Goal: Entertainment & Leisure: Consume media (video, audio)

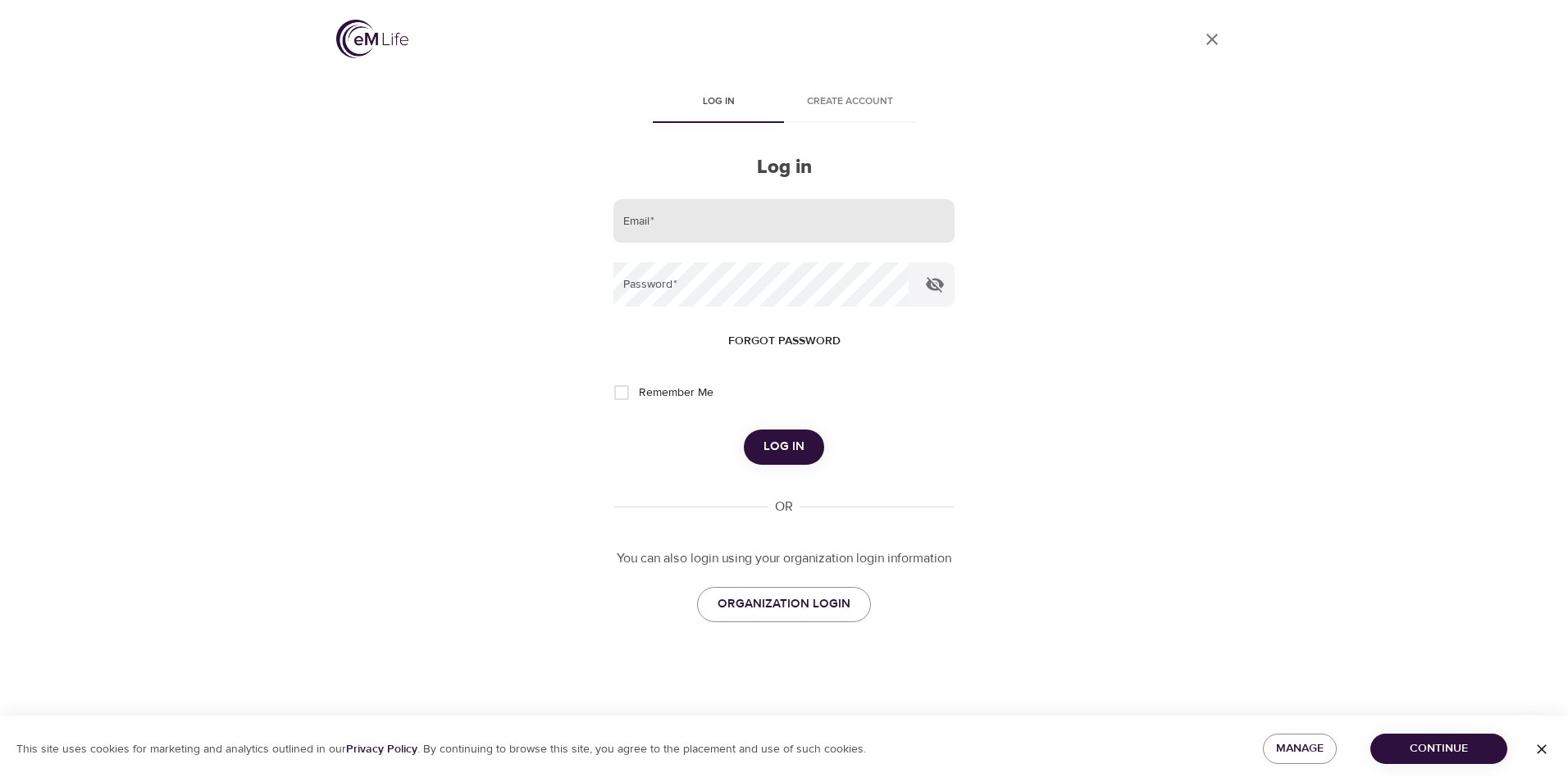
click at [711, 233] on input "email" at bounding box center [784, 221] width 341 height 44
type input "[EMAIL_ADDRESS][DOMAIN_NAME]"
click at [744, 429] on button "Log in" at bounding box center [784, 446] width 80 height 34
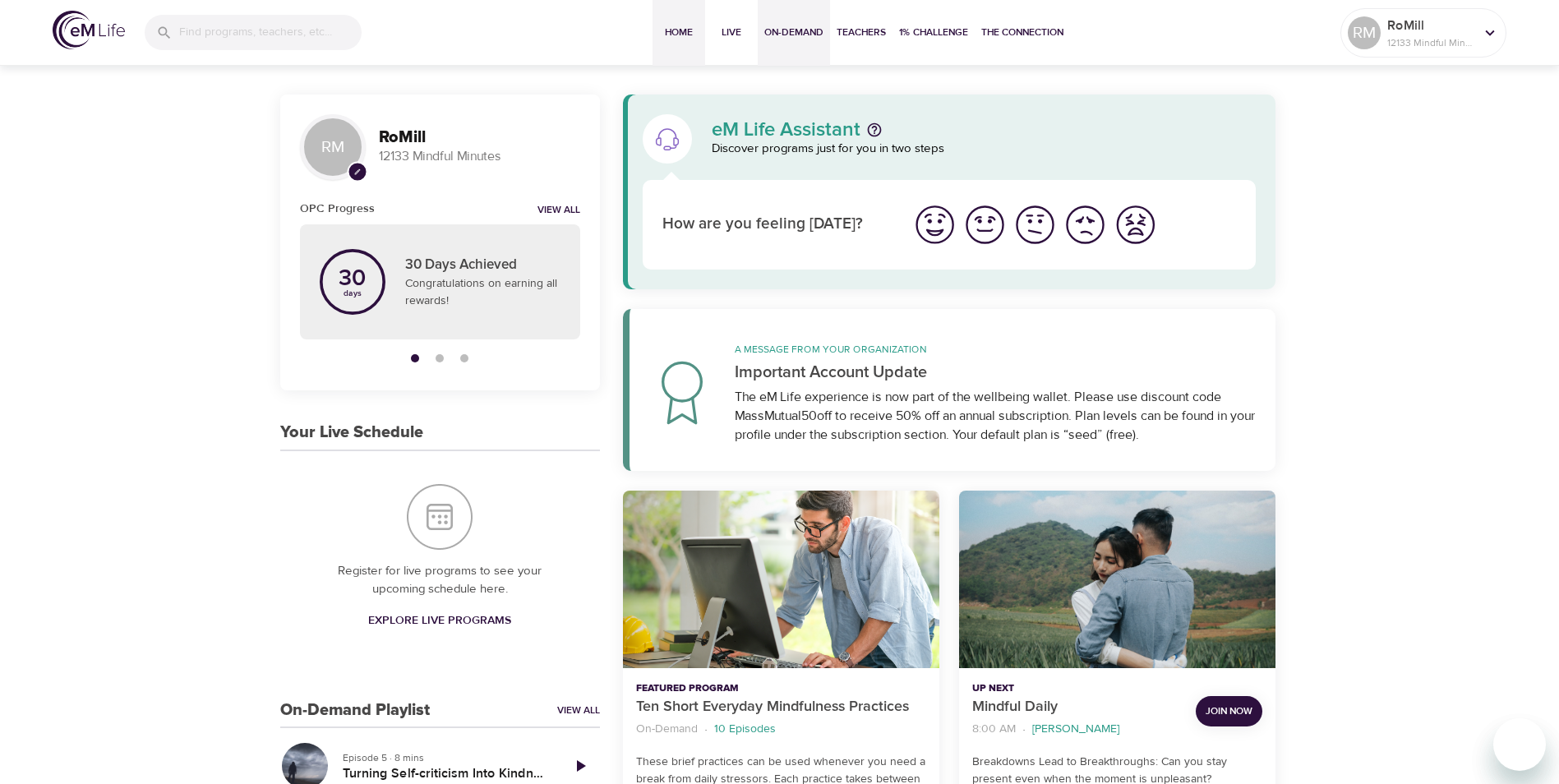
click at [789, 25] on span "On-Demand" at bounding box center [794, 32] width 59 height 18
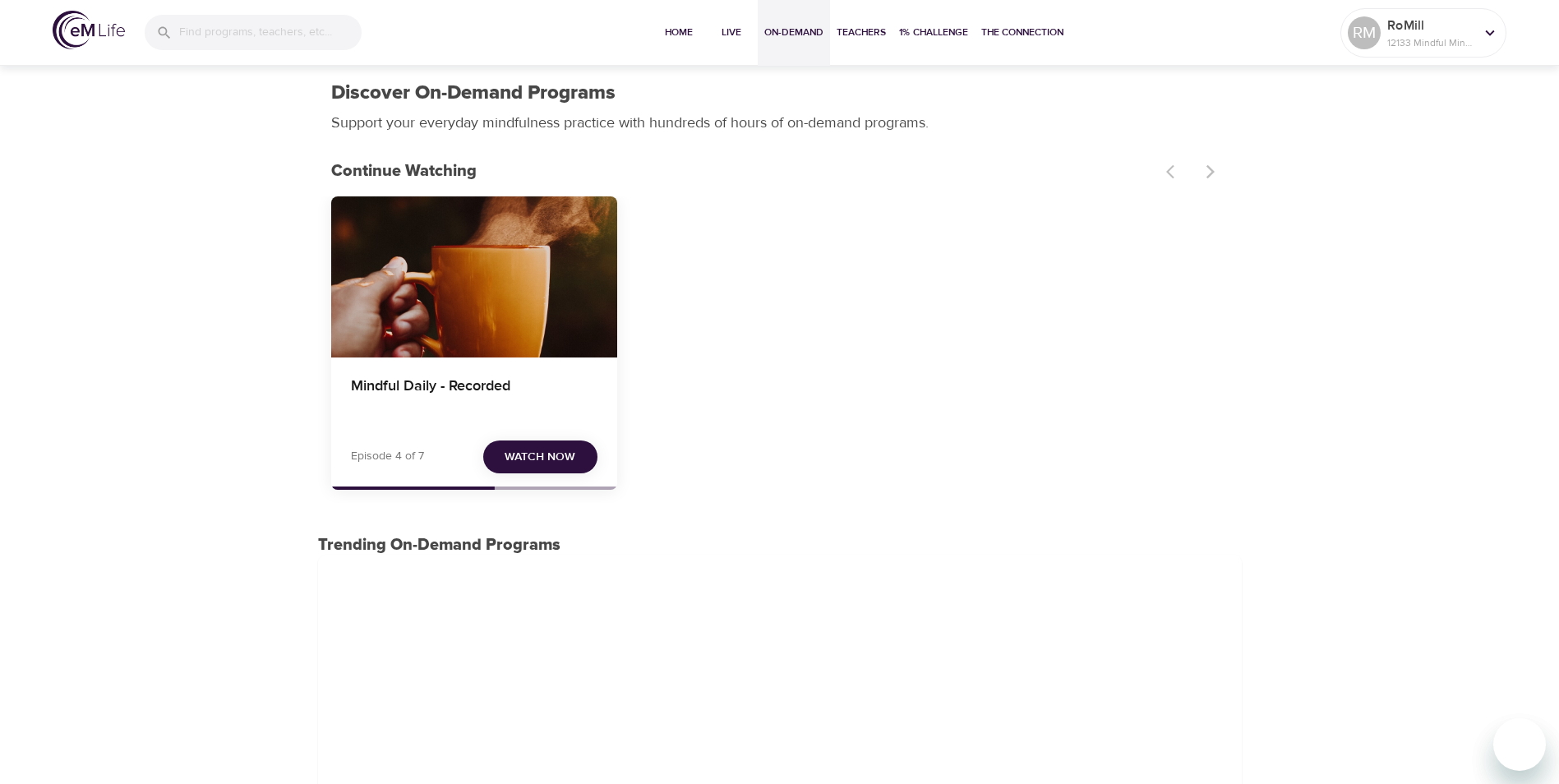
click at [558, 450] on span "Watch Now" at bounding box center [539, 457] width 70 height 21
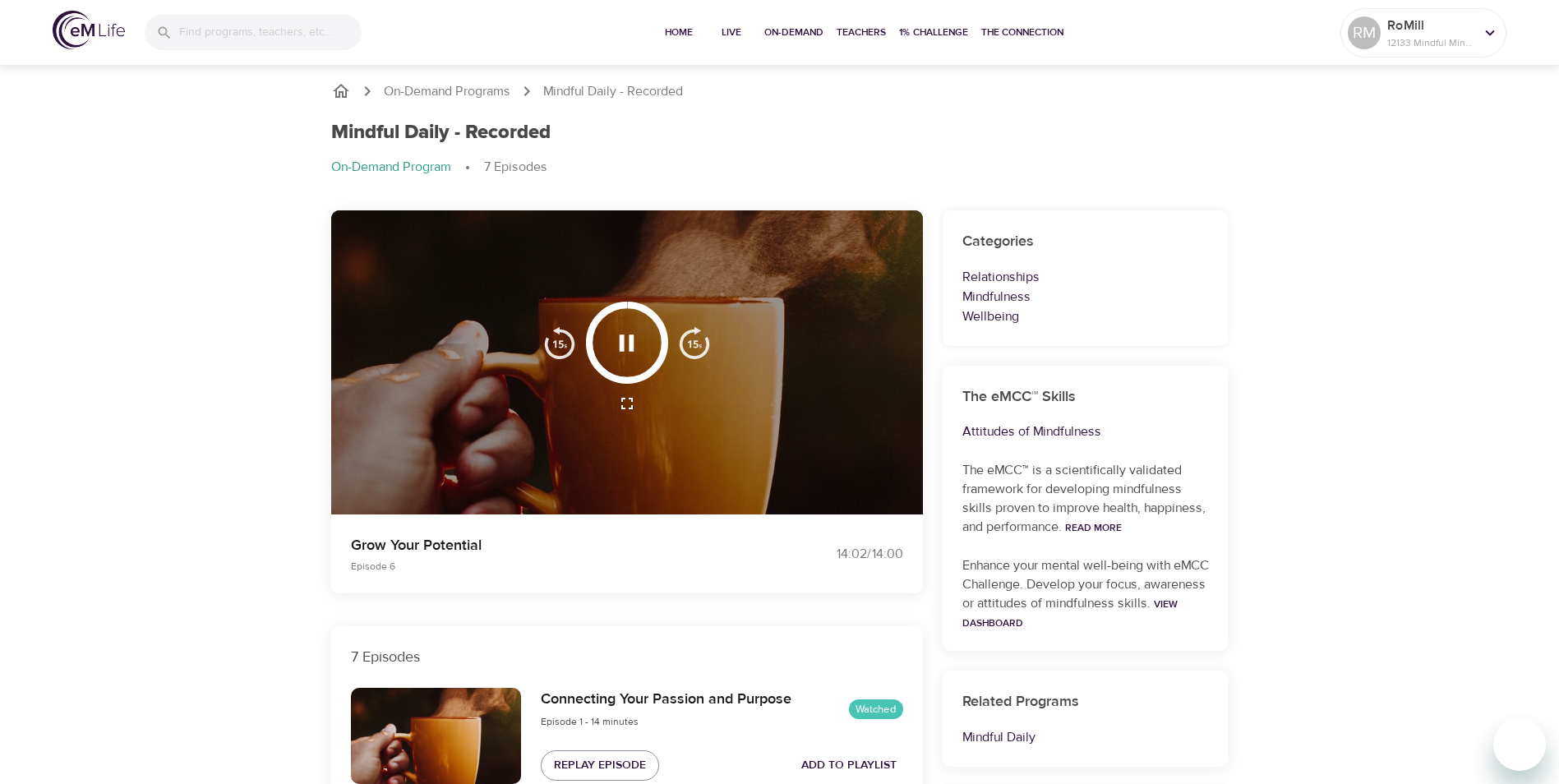
click at [625, 338] on icon "button" at bounding box center [627, 343] width 28 height 28
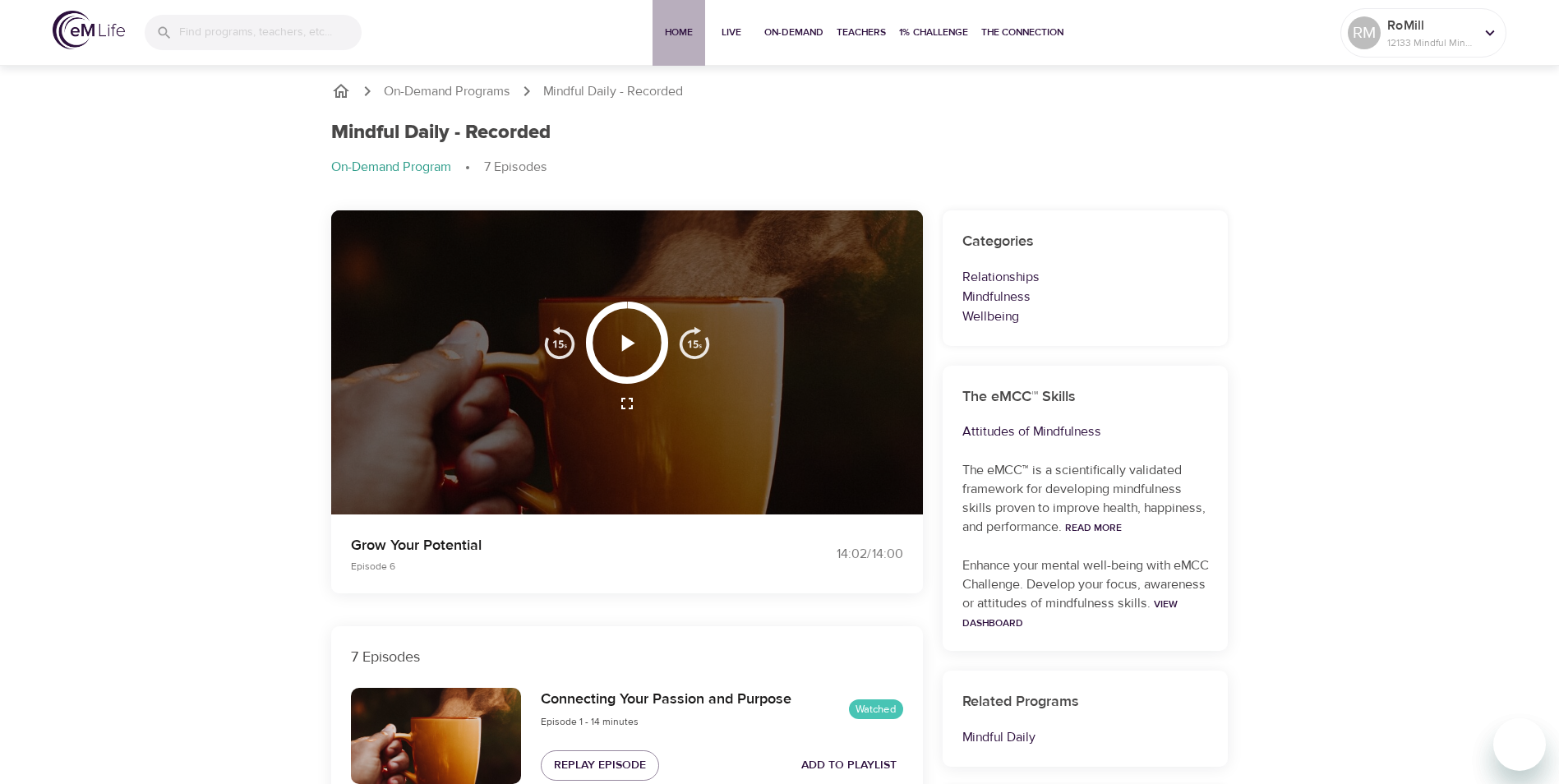
click at [676, 33] on span "Home" at bounding box center [679, 32] width 39 height 18
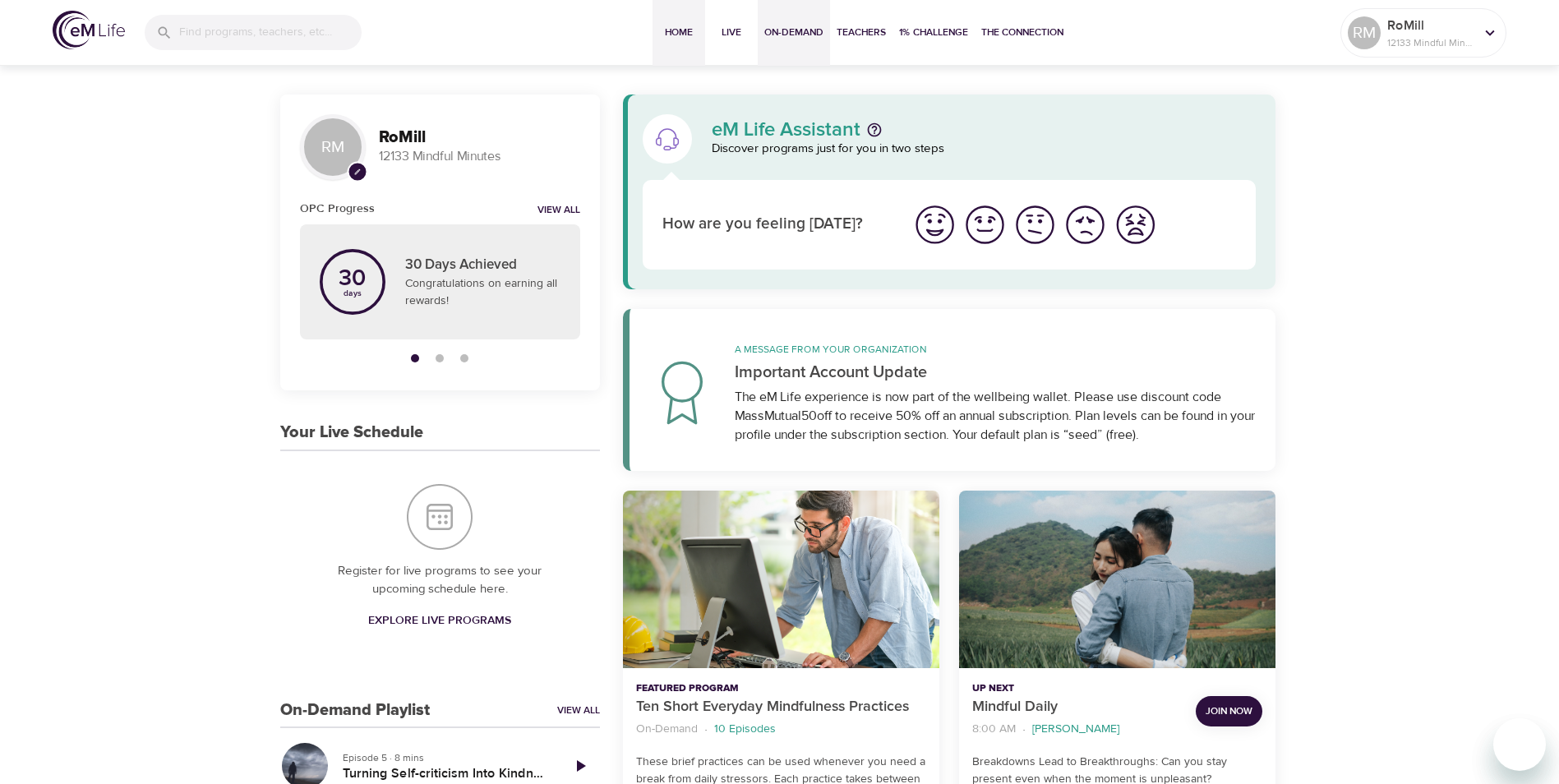
click at [794, 38] on span "On-Demand" at bounding box center [794, 32] width 59 height 18
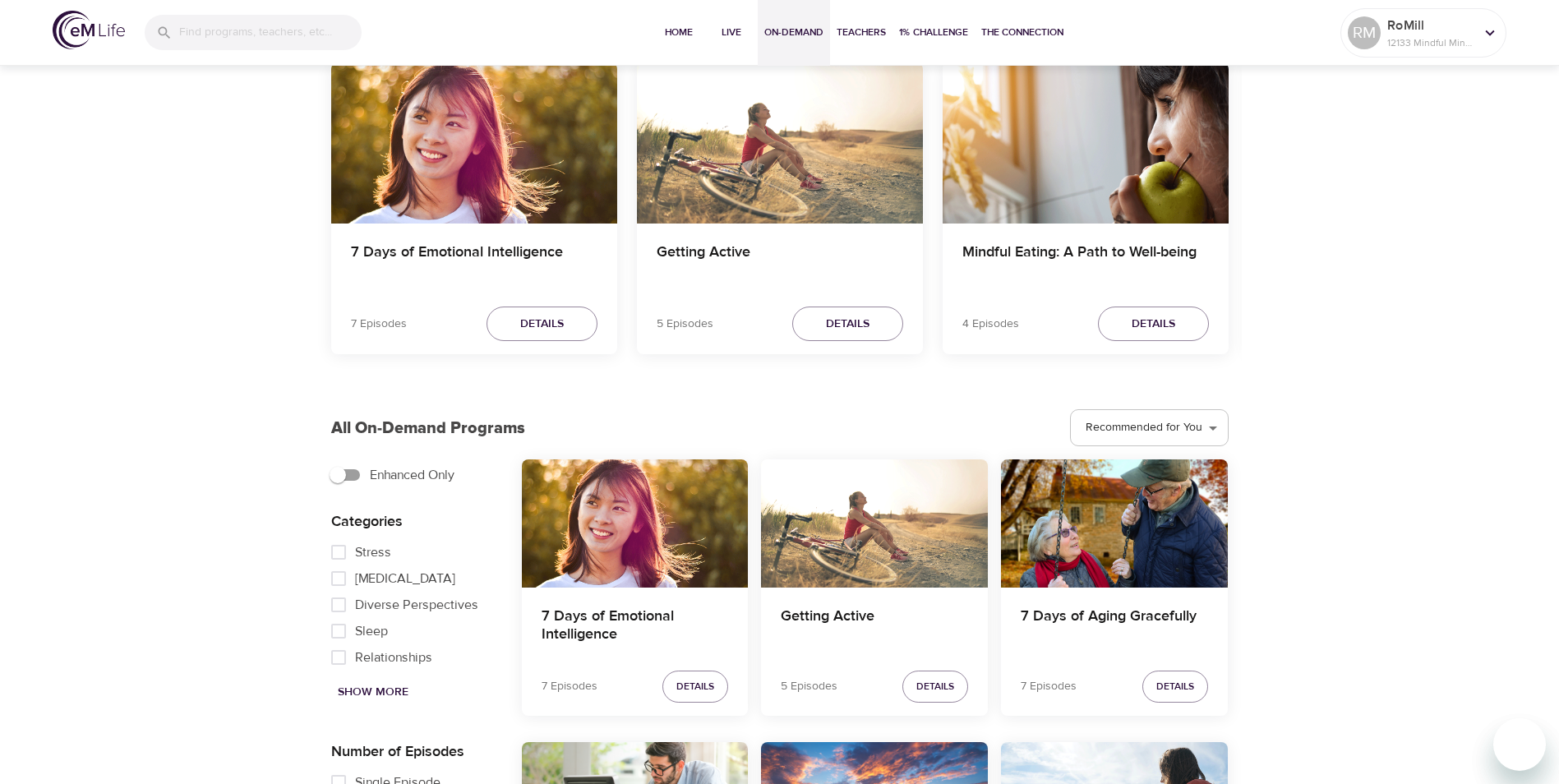
scroll to position [740, 0]
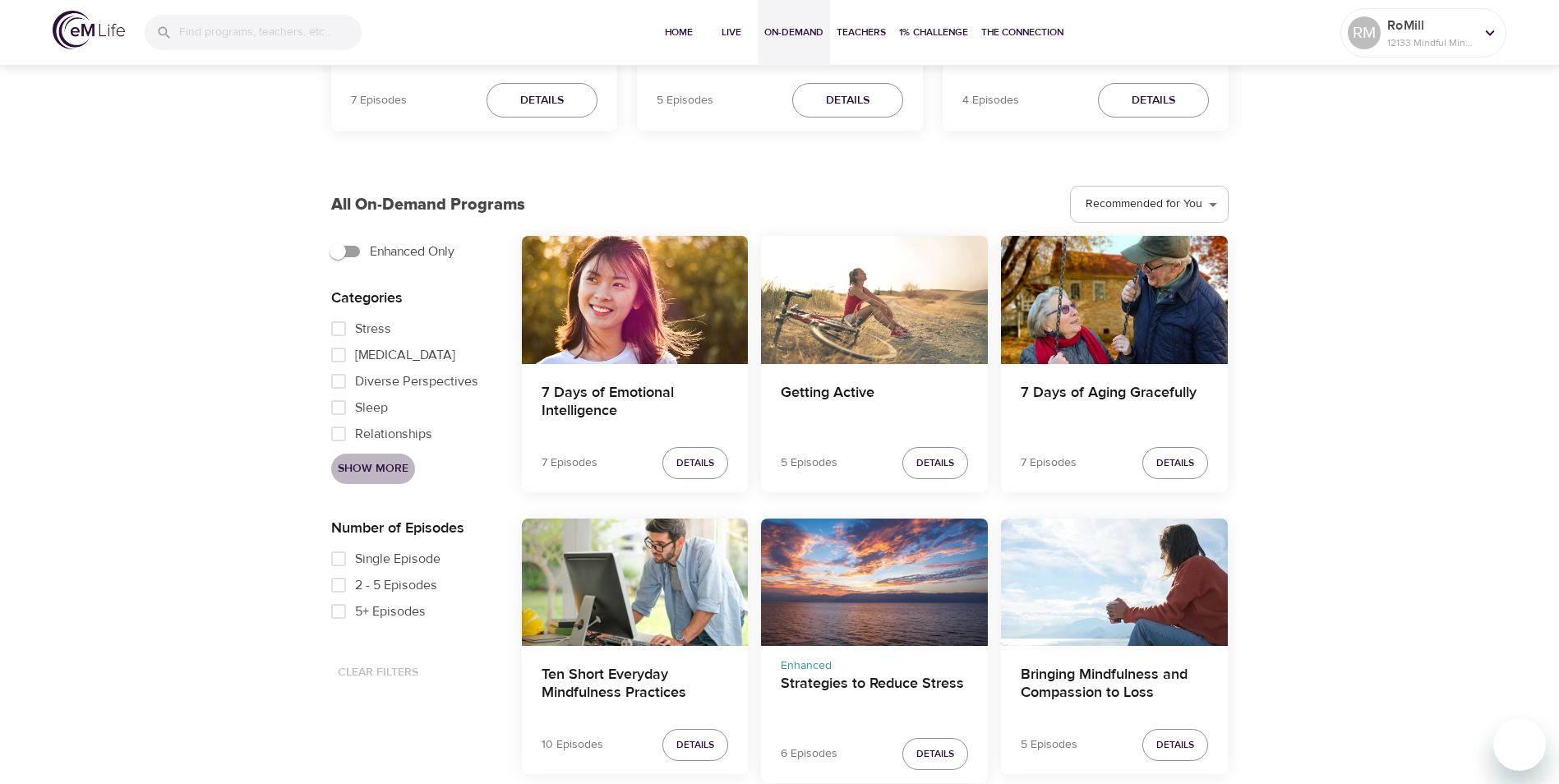
click at [384, 469] on span "Show More" at bounding box center [373, 469] width 70 height 21
click at [337, 610] on input "5+ Episodes" at bounding box center [338, 611] width 33 height 26
checkbox input "true"
click at [334, 354] on input "Transformation" at bounding box center [338, 354] width 33 height 26
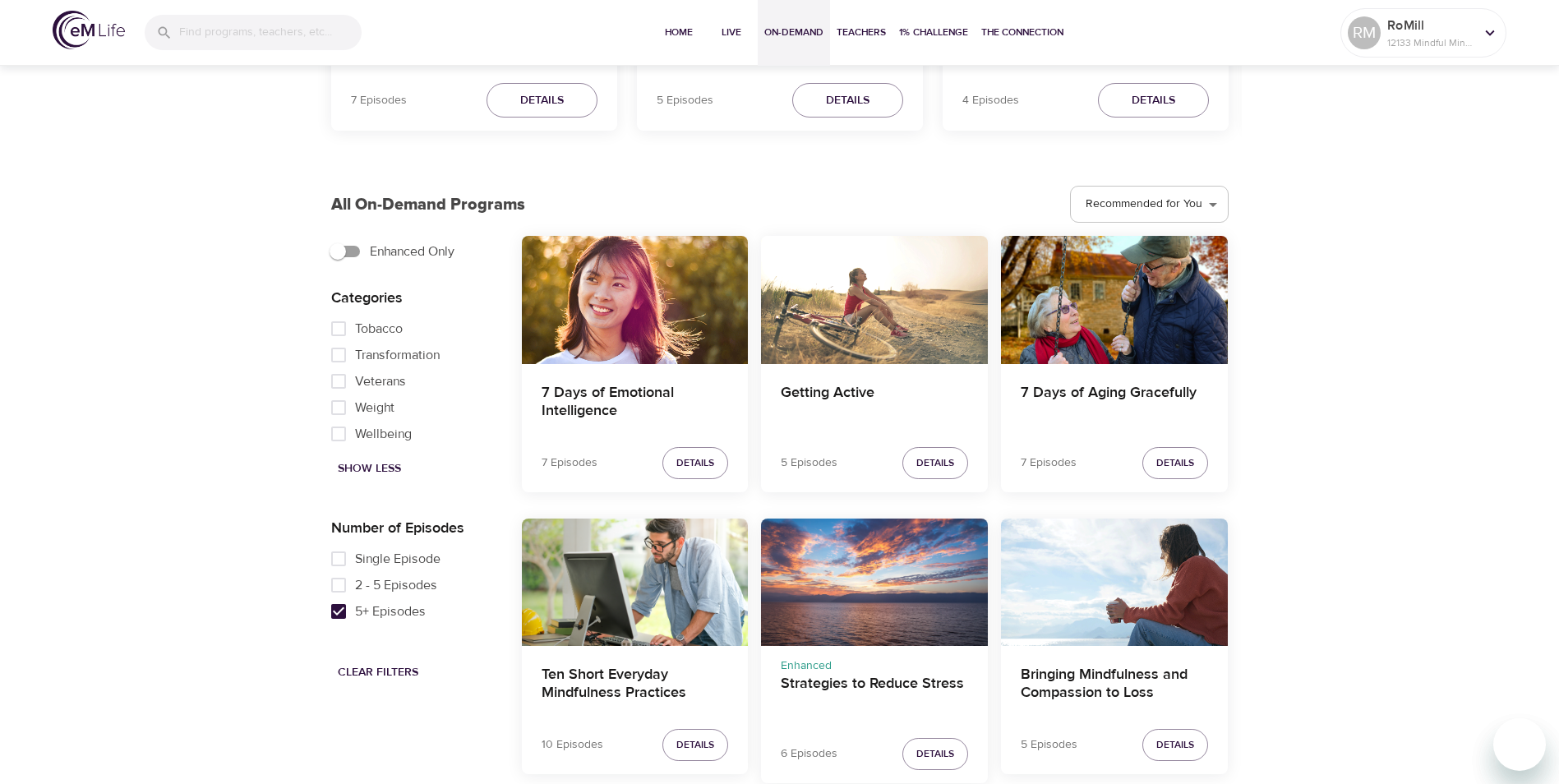
checkbox input "true"
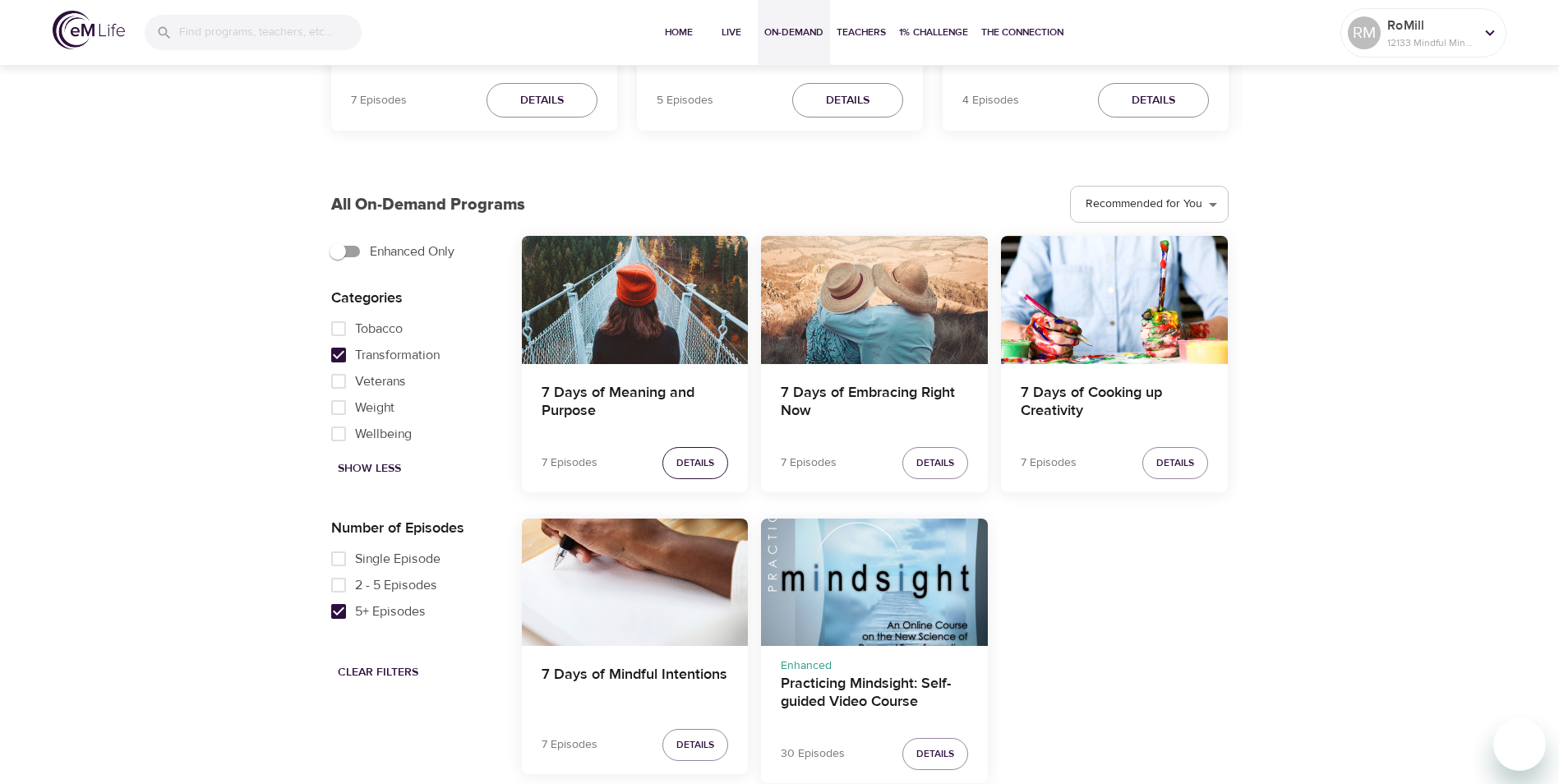
click at [689, 462] on span "Details" at bounding box center [695, 463] width 38 height 18
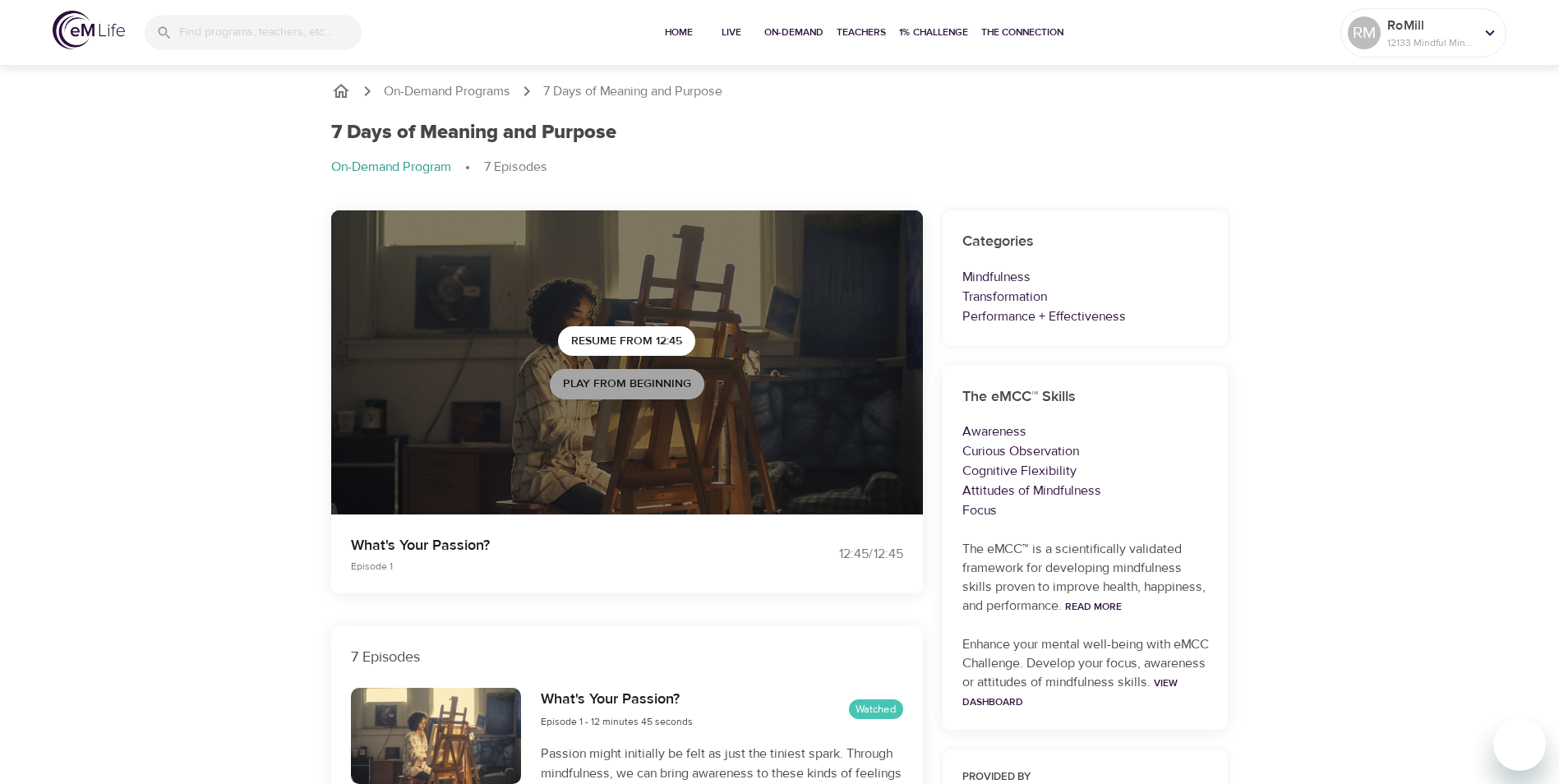
click at [631, 384] on span "Play from beginning" at bounding box center [627, 384] width 128 height 21
